Goal: Information Seeking & Learning: Learn about a topic

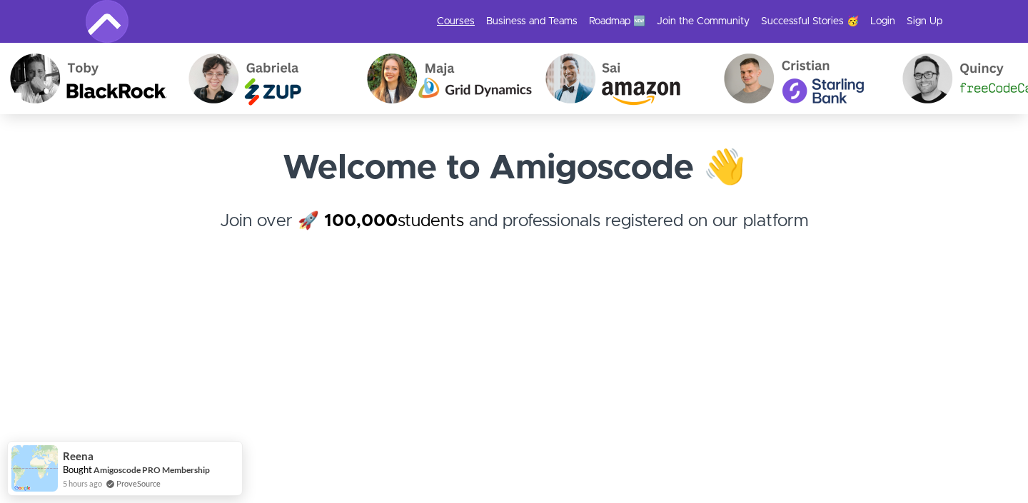
click at [475, 24] on link "Courses" at bounding box center [456, 21] width 38 height 14
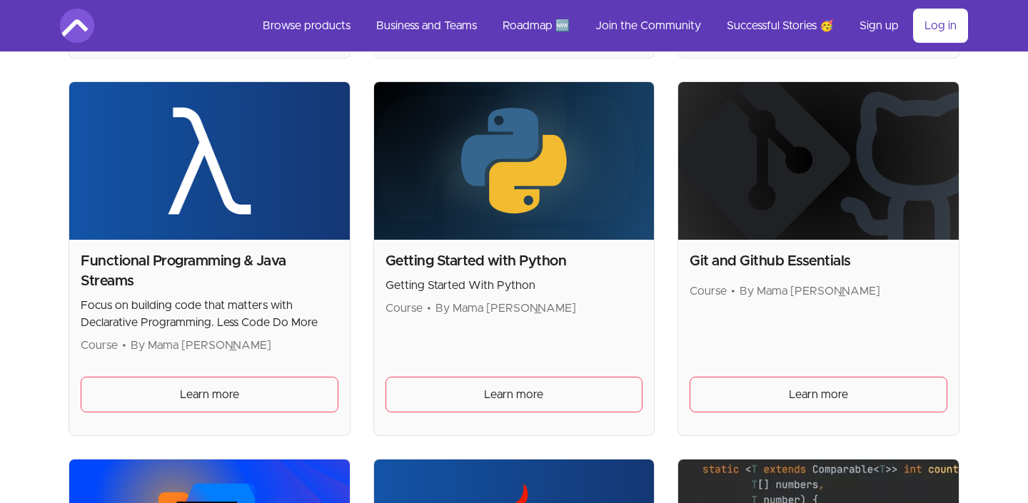
scroll to position [982, 0]
